Goal: Transaction & Acquisition: Purchase product/service

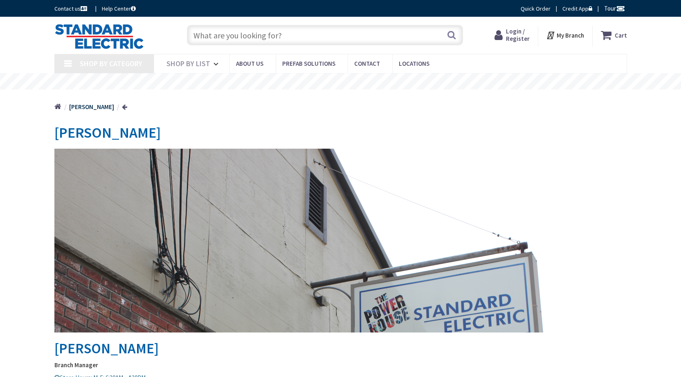
type input "[DEMOGRAPHIC_DATA][GEOGRAPHIC_DATA], [GEOGRAPHIC_DATA]"
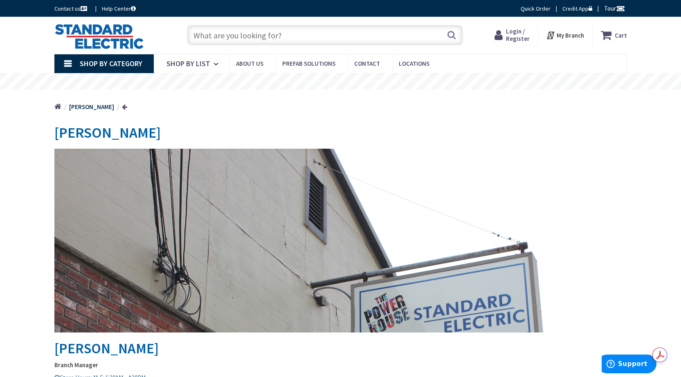
click at [236, 37] on input "text" at bounding box center [325, 35] width 276 height 20
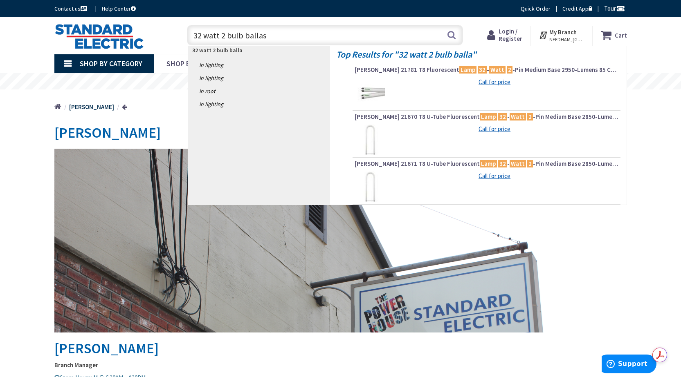
type input "32 watt 2 bulb ballast"
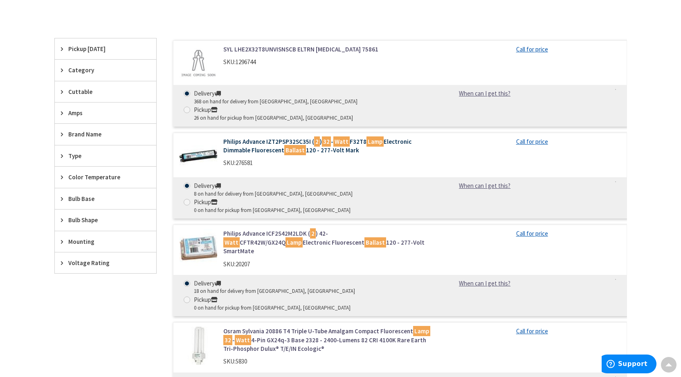
scroll to position [204, 0]
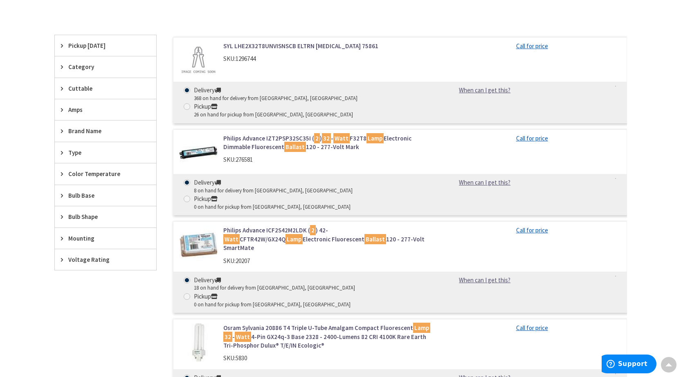
click at [357, 226] on link "Philips Advance ICF2S42M2LDK ( 2 ) 42- Watt CFTR42W/GX24Q Lamp Electronic Fluor…" at bounding box center [327, 239] width 208 height 26
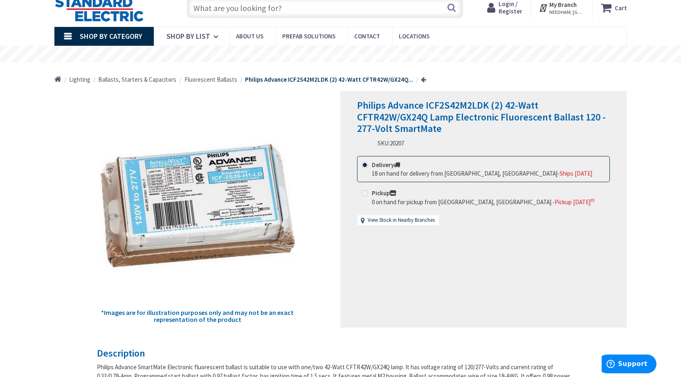
scroll to position [41, 0]
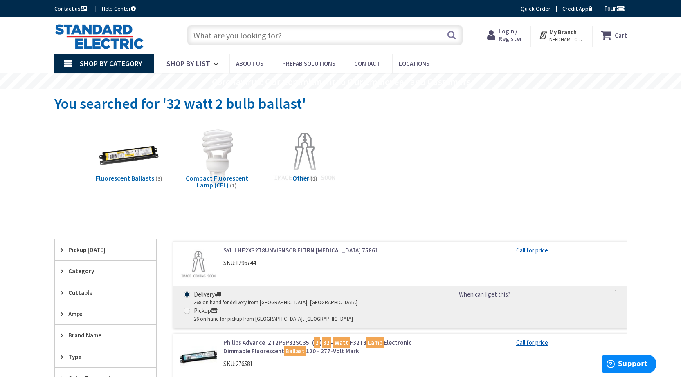
click at [232, 37] on input "text" at bounding box center [325, 35] width 276 height 20
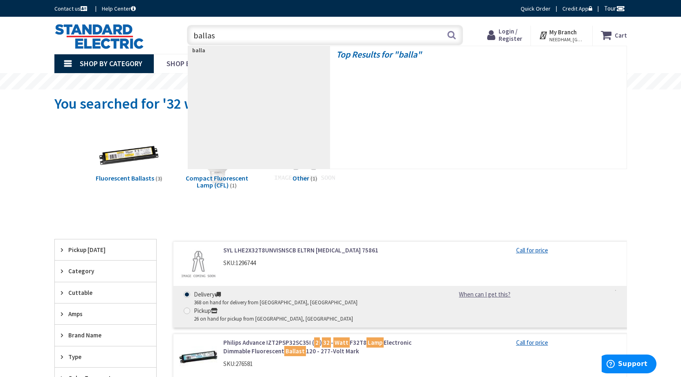
type input "ballast"
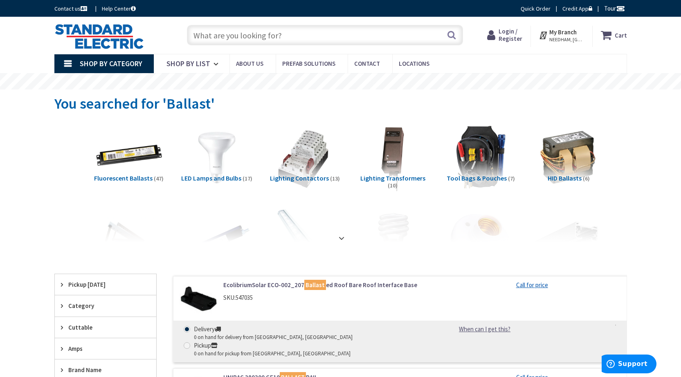
click at [114, 166] on img at bounding box center [129, 158] width 74 height 74
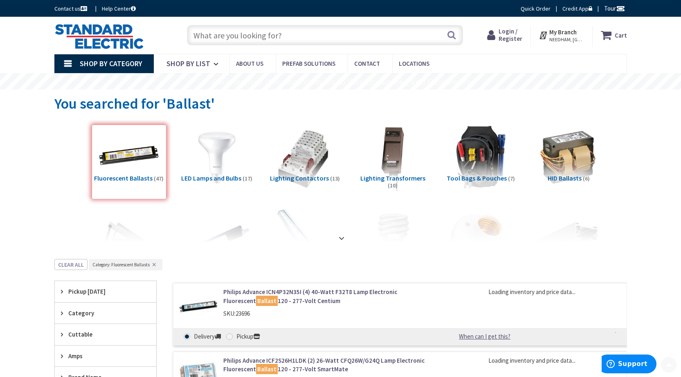
scroll to position [259, 0]
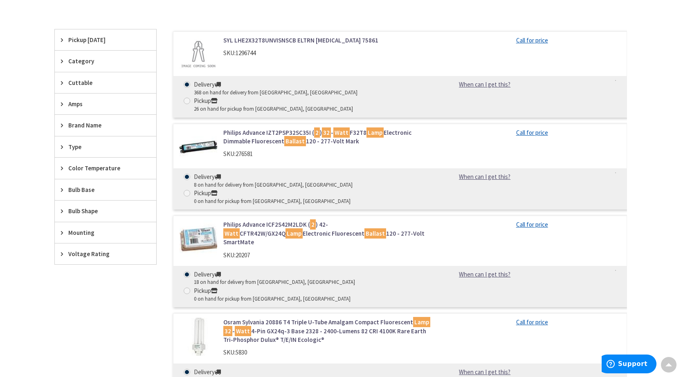
scroll to position [204, 0]
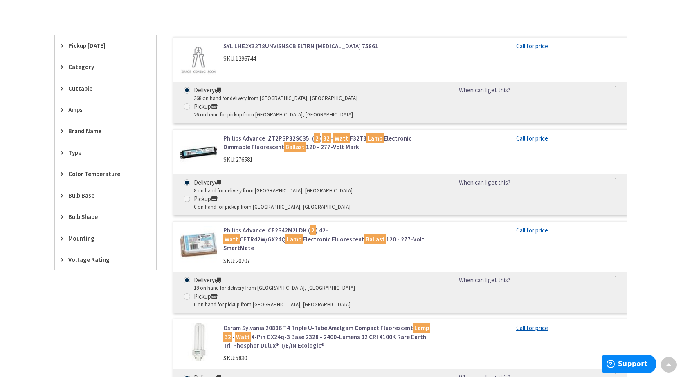
click at [246, 134] on link "Philips Advance IZT2PSP32SC35I ( 2 ) 32 - Watt F32T8 Lamp Electronic Dimmable F…" at bounding box center [327, 143] width 208 height 18
